Goal: Transaction & Acquisition: Purchase product/service

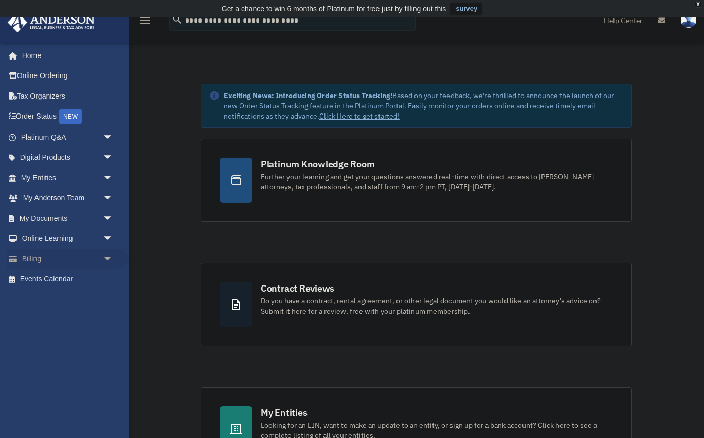
click at [61, 256] on link "Billing arrow_drop_down" at bounding box center [67, 259] width 121 height 21
click at [108, 261] on span "arrow_drop_down" at bounding box center [113, 259] width 21 height 21
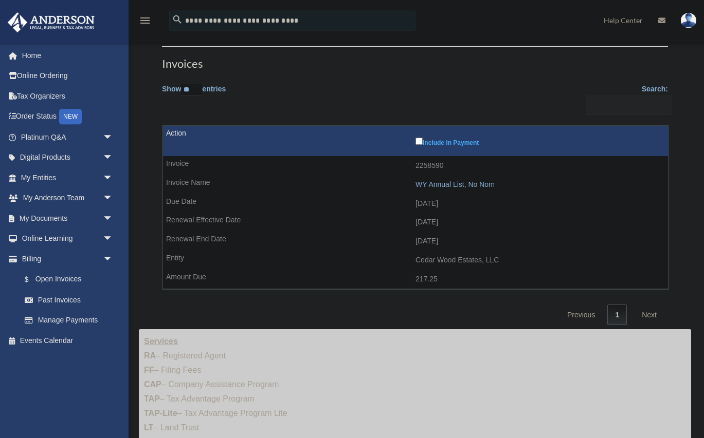
scroll to position [56, 0]
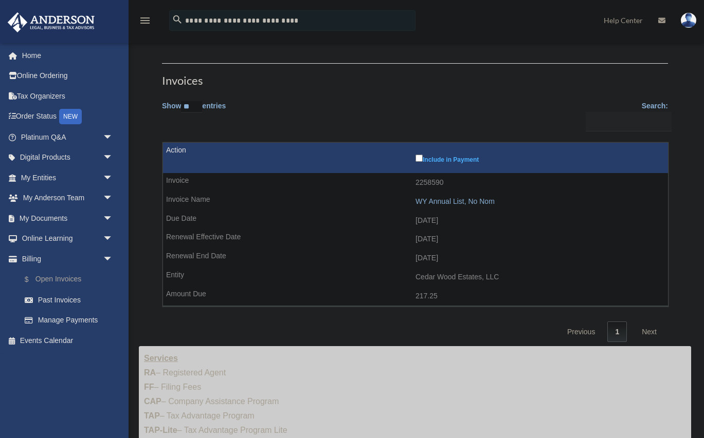
click at [66, 285] on link "$ Open Invoices" at bounding box center [71, 279] width 114 height 21
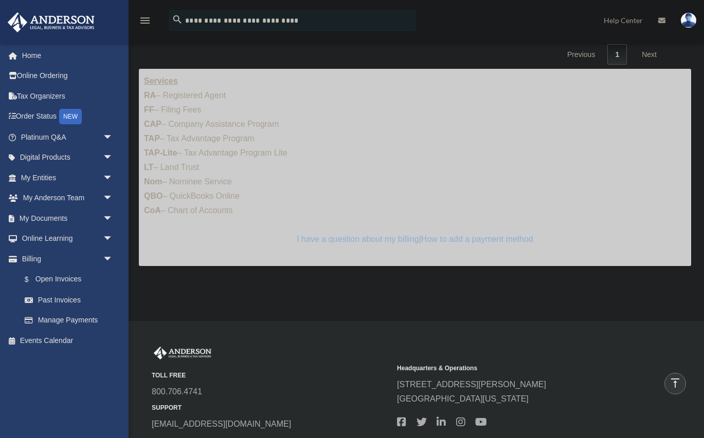
scroll to position [56, 0]
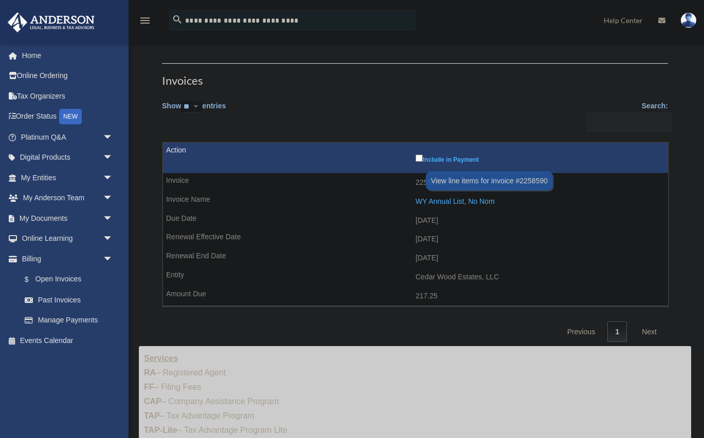
click at [456, 201] on div "WY Annual List, No Nom" at bounding box center [538, 201] width 247 height 9
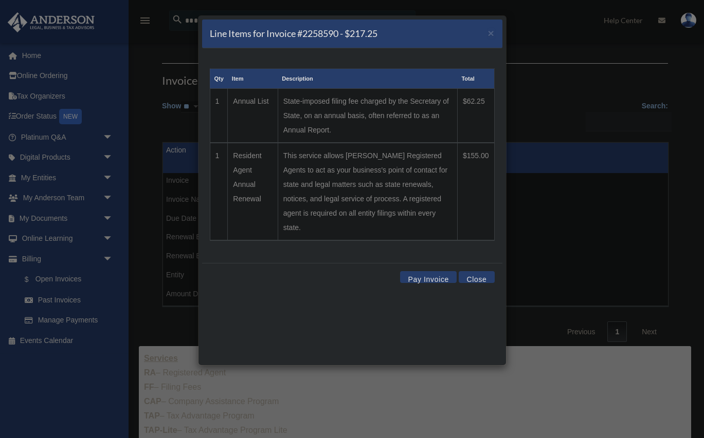
click at [438, 271] on button "Pay Invoice" at bounding box center [428, 277] width 57 height 12
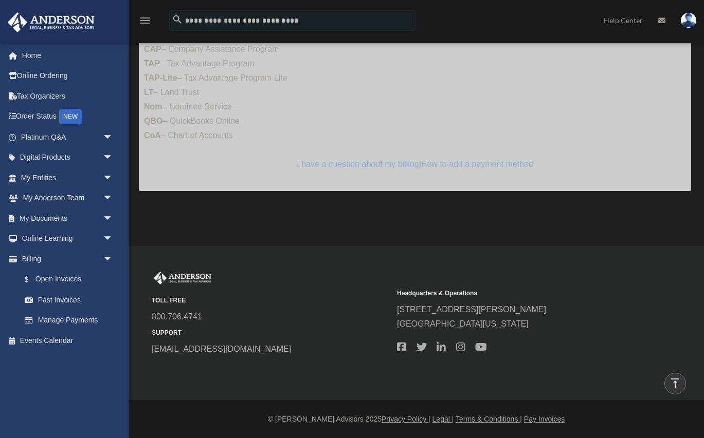
scroll to position [138, 0]
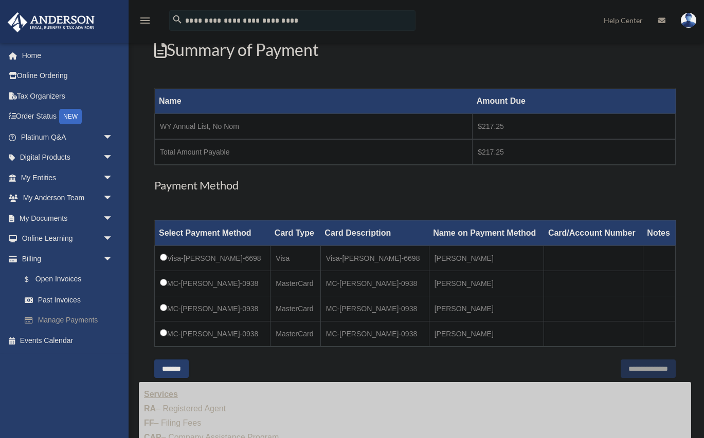
click at [70, 325] on link "Manage Payments" at bounding box center [71, 320] width 114 height 21
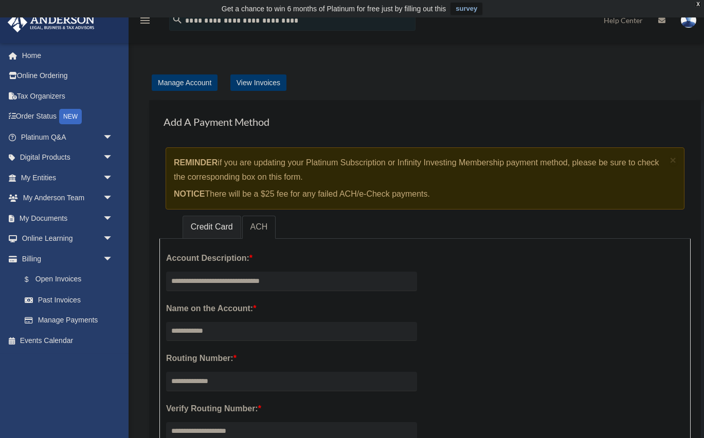
click at [198, 229] on link "Credit Card" at bounding box center [211, 227] width 59 height 23
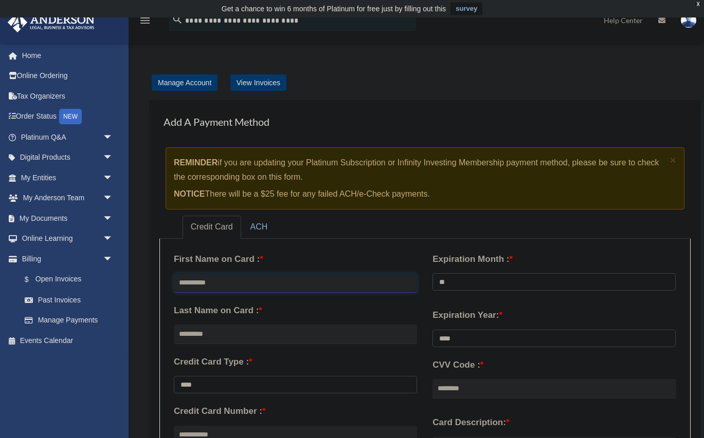
click at [280, 290] on input "text" at bounding box center [295, 283] width 243 height 20
type input "******"
type input "*********"
type input "**********"
select select "**"
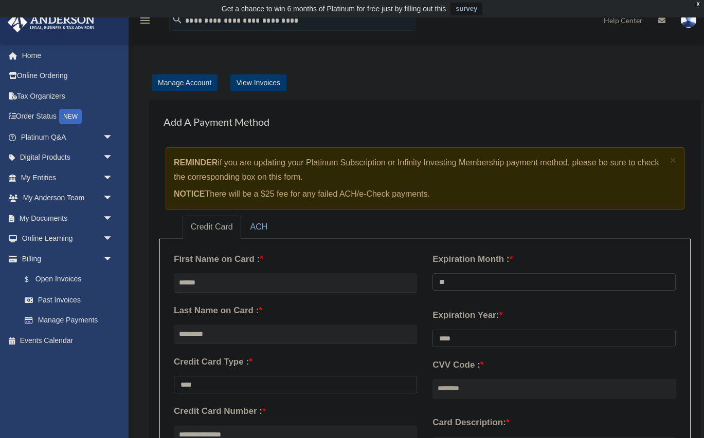
select select "****"
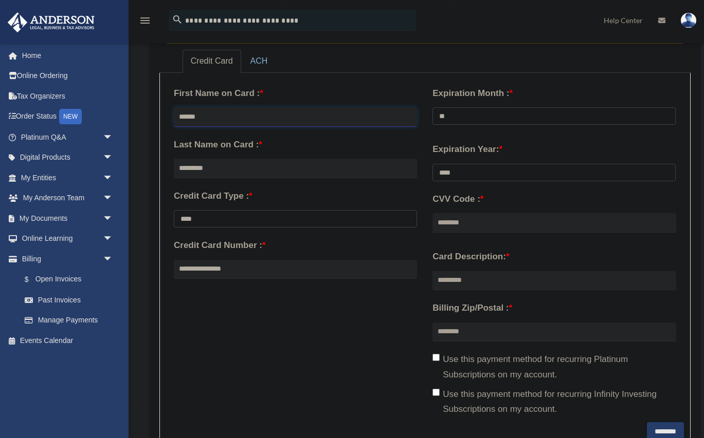
scroll to position [167, 0]
click at [479, 223] on input "CVV Code : *" at bounding box center [553, 223] width 243 height 20
paste input "***"
type input "***"
click at [480, 280] on input "Card Description: *" at bounding box center [553, 281] width 243 height 20
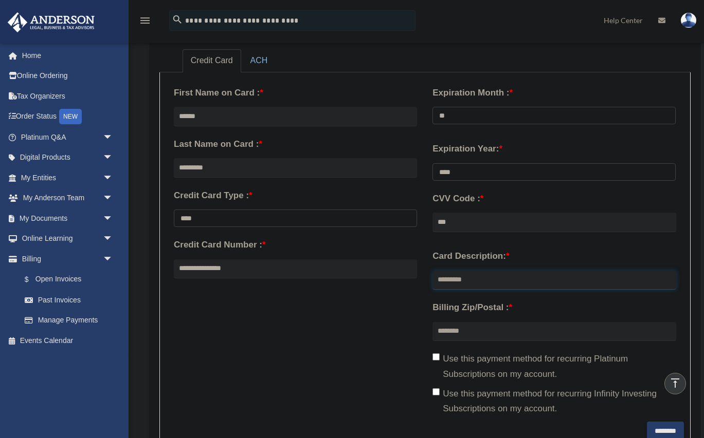
type input "*"
type input "**********"
click at [456, 337] on input "Billing Zip/Postal : *" at bounding box center [553, 332] width 243 height 20
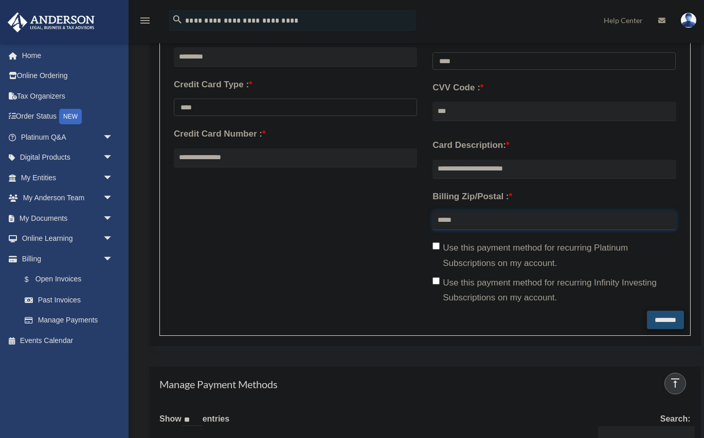
type input "*****"
click at [667, 322] on input "********" at bounding box center [665, 320] width 37 height 19
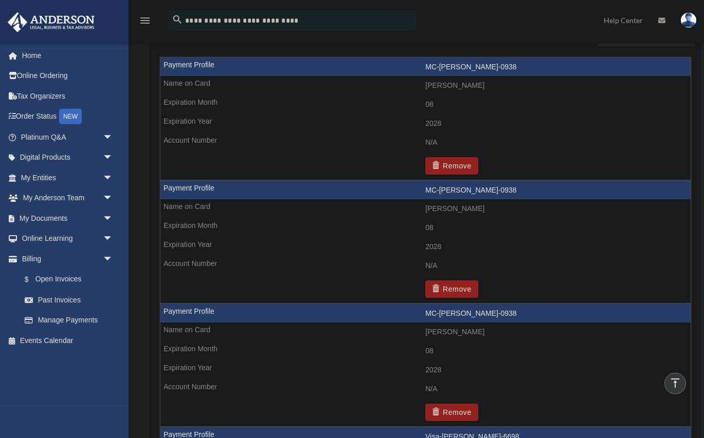
scroll to position [774, 0]
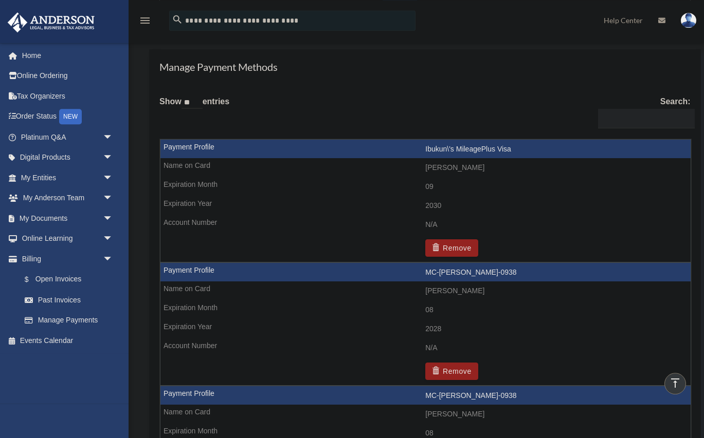
scroll to position [453, 0]
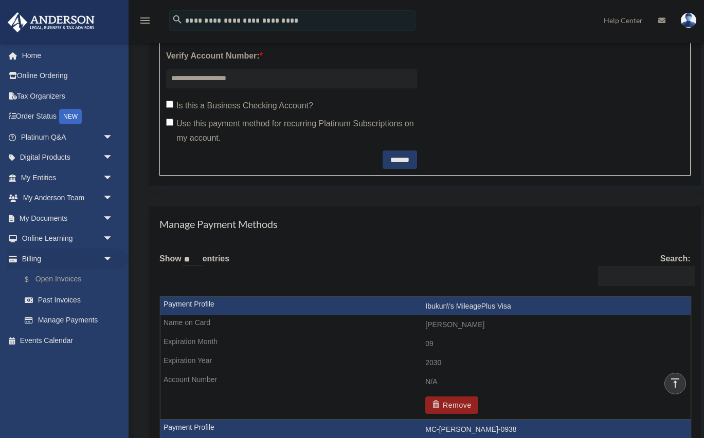
click at [65, 279] on link "$ Open Invoices" at bounding box center [71, 279] width 114 height 21
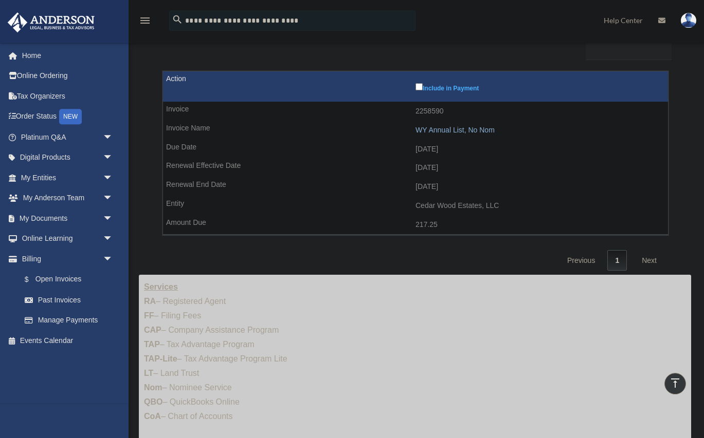
scroll to position [111, 0]
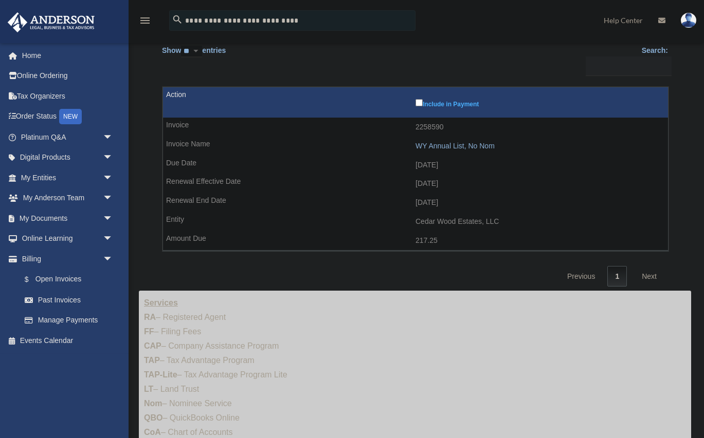
click at [463, 139] on td "WY Annual List, No Nom" at bounding box center [415, 147] width 505 height 20
click at [457, 145] on div "WY Annual List, No Nom" at bounding box center [538, 146] width 247 height 9
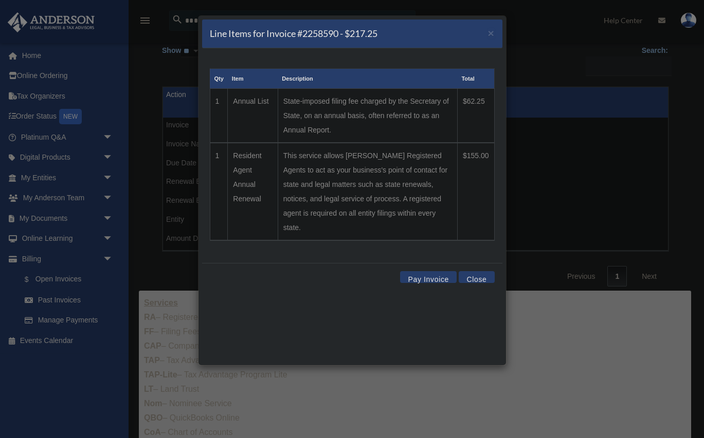
click at [428, 271] on button "Pay Invoice" at bounding box center [428, 277] width 57 height 12
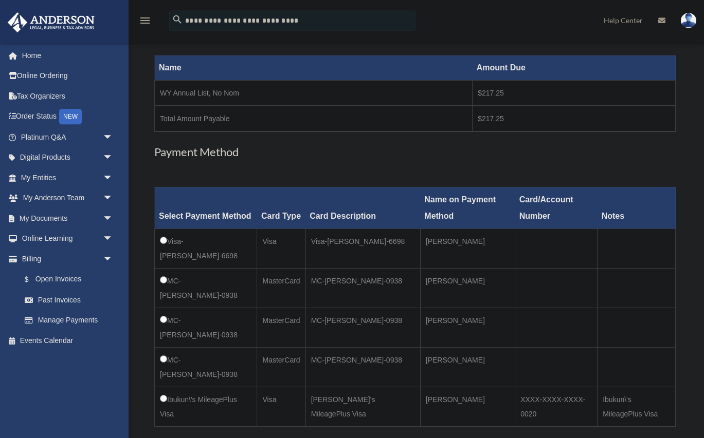
scroll to position [278, 0]
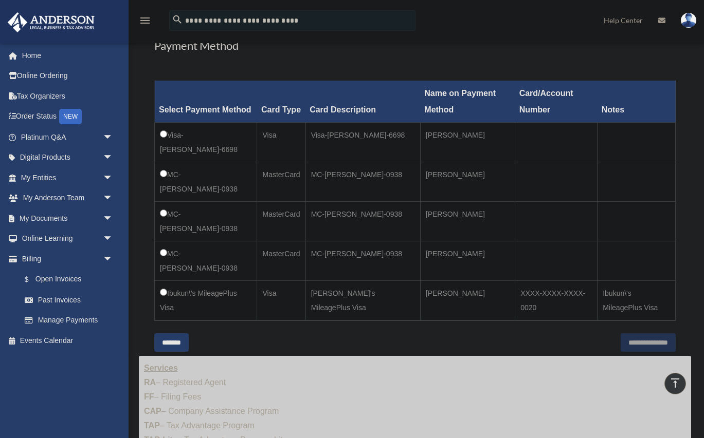
click at [163, 297] on td "Ibukun\'s MileagePlus Visa" at bounding box center [206, 301] width 102 height 40
click at [161, 289] on td "Ibukun\'s MileagePlus Visa" at bounding box center [206, 301] width 102 height 40
click at [652, 347] on input "**********" at bounding box center [647, 343] width 55 height 19
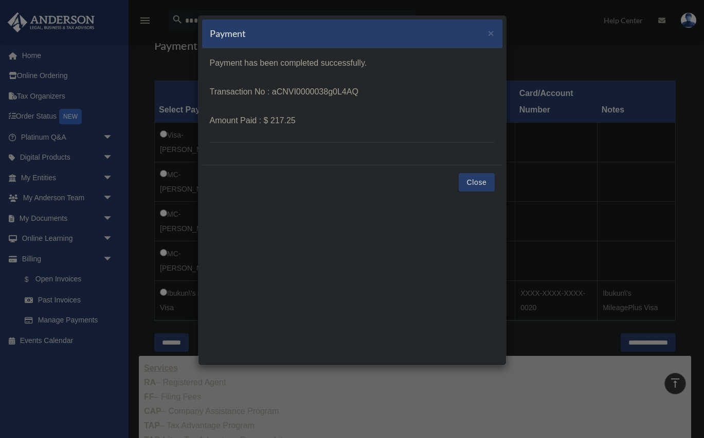
click at [482, 185] on button "Close" at bounding box center [475, 182] width 35 height 19
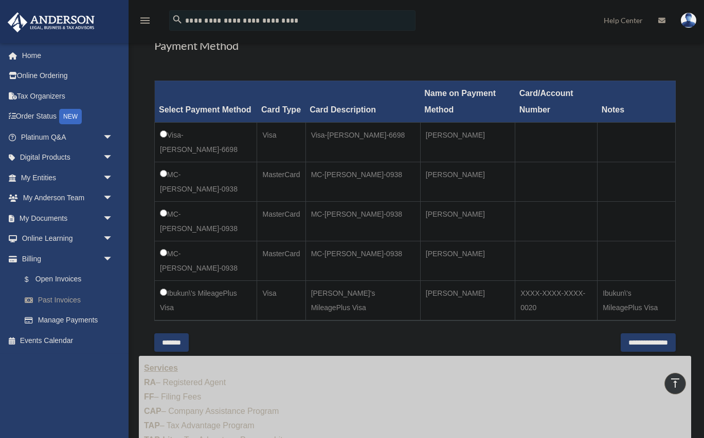
click at [52, 304] on link "Past Invoices" at bounding box center [71, 300] width 114 height 21
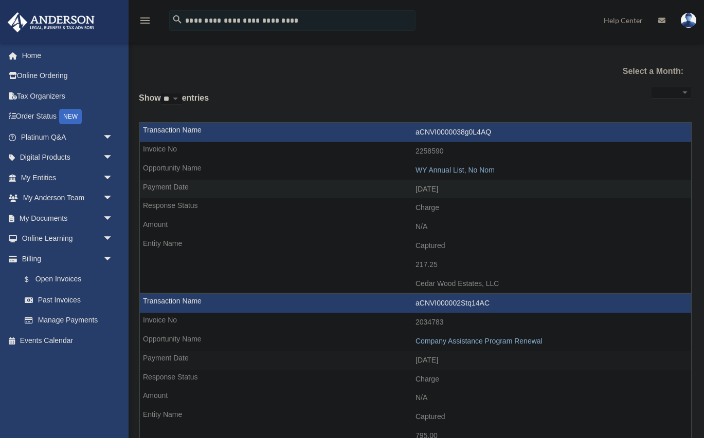
select select
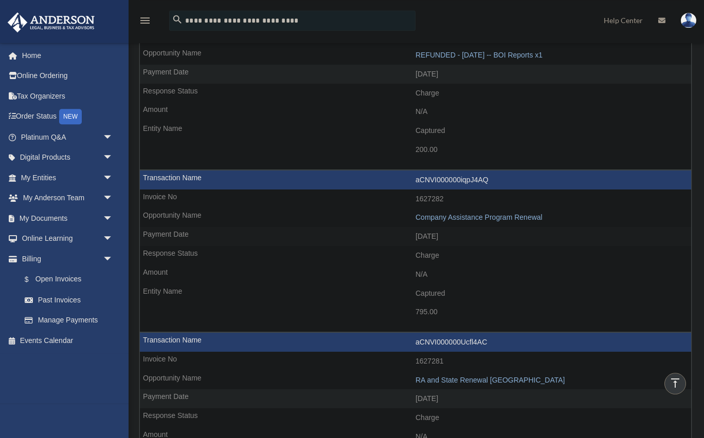
scroll to position [833, 0]
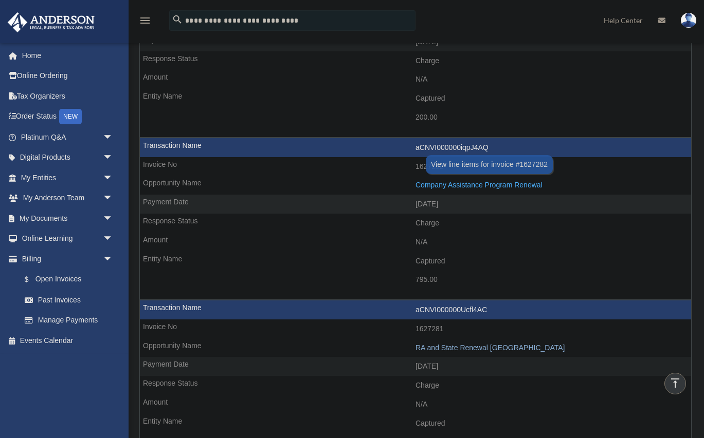
click at [501, 188] on div "Company Assistance Program Renewal" at bounding box center [550, 185] width 270 height 9
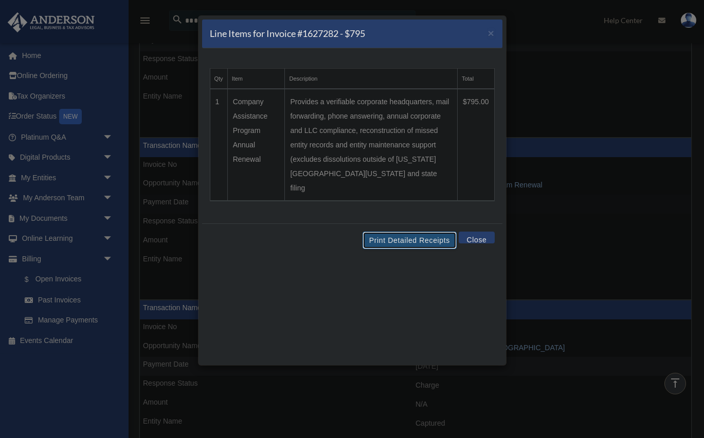
click at [426, 232] on button "Print Detailed Receipts" at bounding box center [409, 240] width 94 height 17
click at [489, 232] on button "Close" at bounding box center [475, 238] width 35 height 12
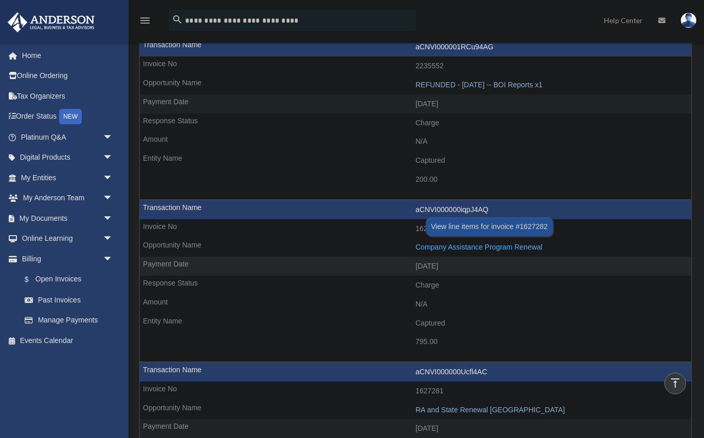
scroll to position [777, 0]
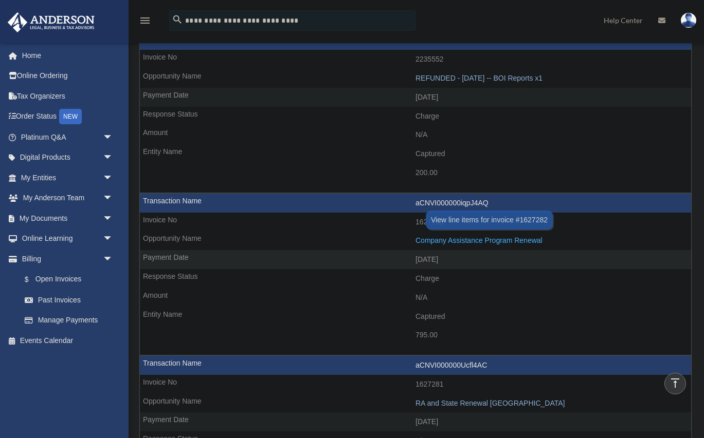
click at [493, 241] on div "Company Assistance Program Renewal" at bounding box center [550, 240] width 270 height 9
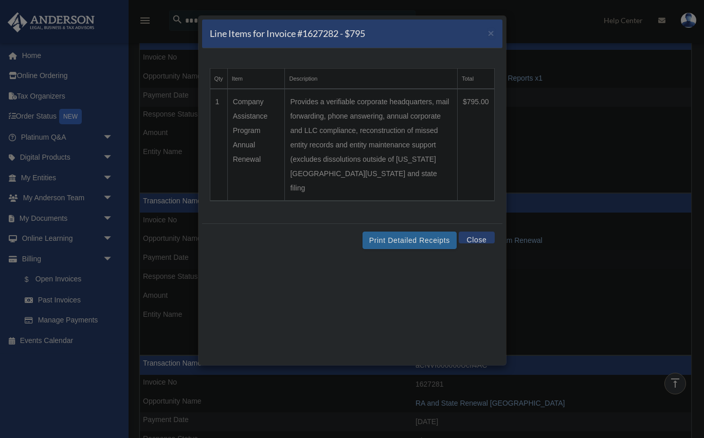
click at [408, 115] on td "Provides a verifiable corporate headquarters, mail forwarding, phone answering,…" at bounding box center [371, 145] width 172 height 112
click at [430, 232] on button "Print Detailed Receipts" at bounding box center [409, 240] width 94 height 17
click at [468, 232] on button "Close" at bounding box center [475, 238] width 35 height 12
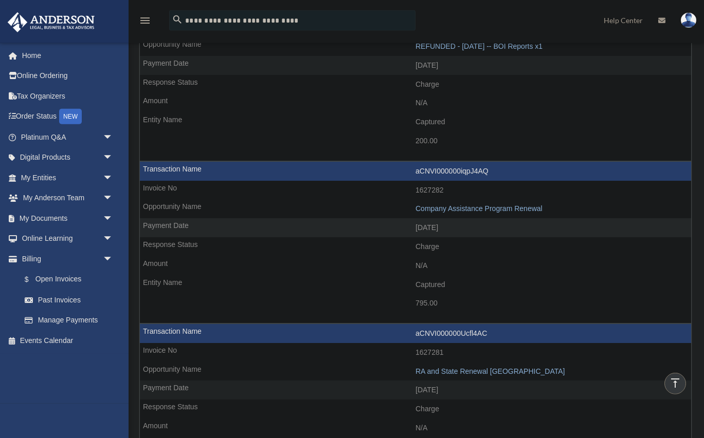
scroll to position [833, 0]
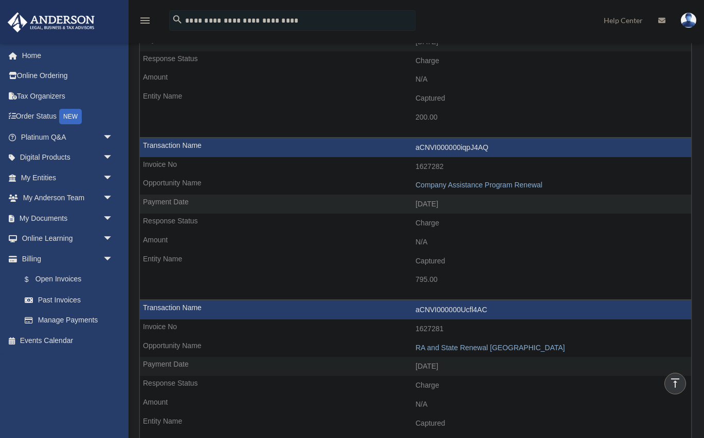
click at [431, 168] on td "1627282" at bounding box center [415, 167] width 551 height 20
drag, startPoint x: 448, startPoint y: 168, endPoint x: 470, endPoint y: 175, distance: 23.4
click at [466, 174] on td "1627282" at bounding box center [415, 167] width 551 height 20
drag, startPoint x: 484, startPoint y: 177, endPoint x: 495, endPoint y: 177, distance: 10.8
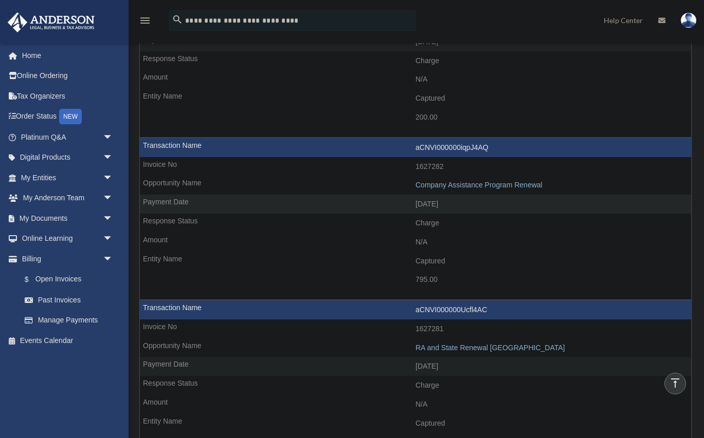
click at [495, 177] on tr "aCNVI000000iqpJ4AQ 1627282 Company Assistance Program Renewal [DATE] 2024 - May…" at bounding box center [415, 219] width 552 height 162
click at [431, 169] on td "1627282" at bounding box center [415, 167] width 551 height 20
copy td "1627282"
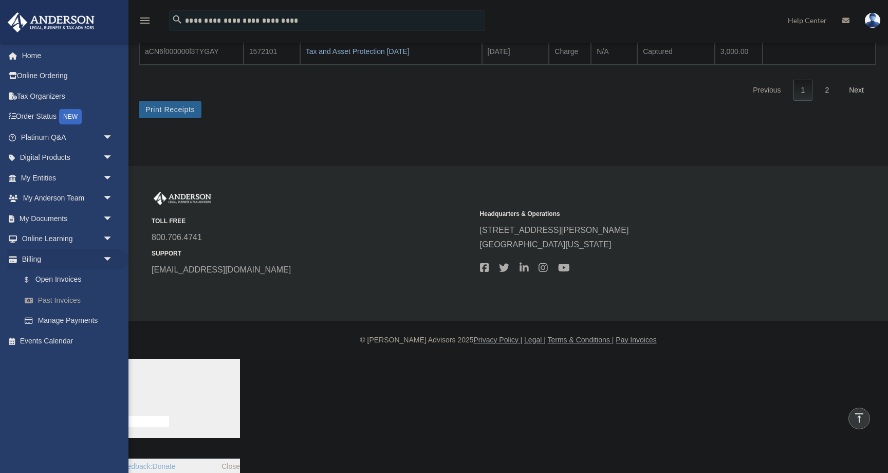
scroll to position [245, 0]
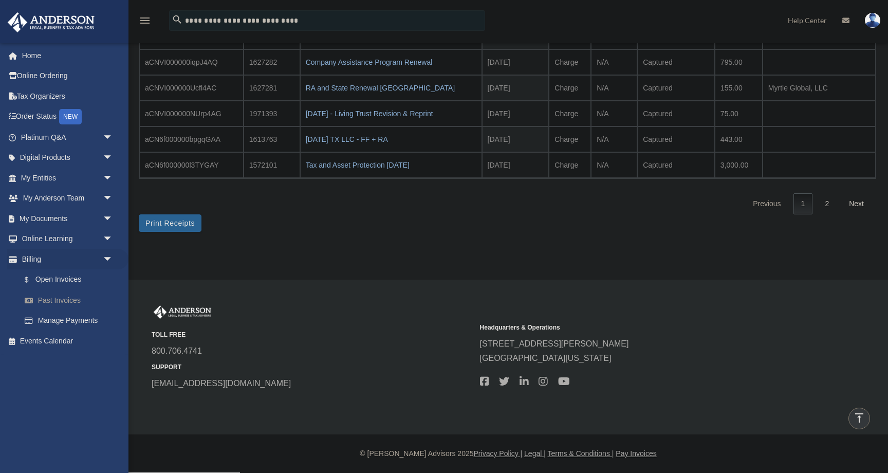
click at [65, 304] on link "Past Invoices" at bounding box center [71, 300] width 114 height 21
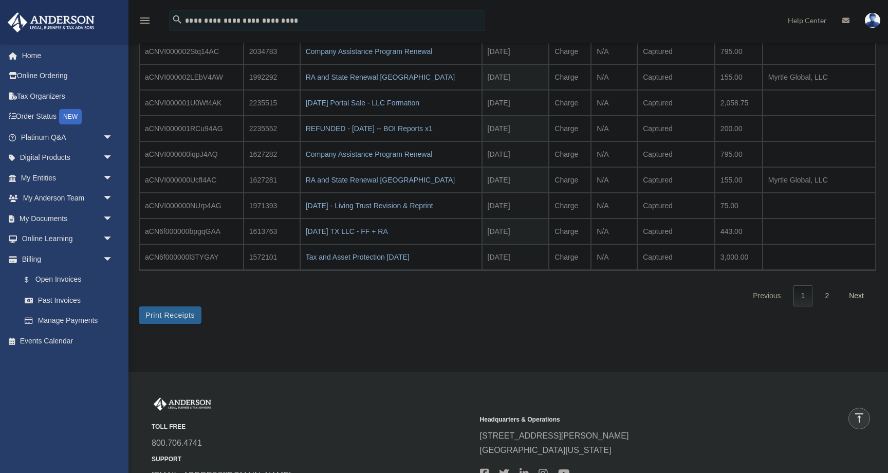
scroll to position [23, 0]
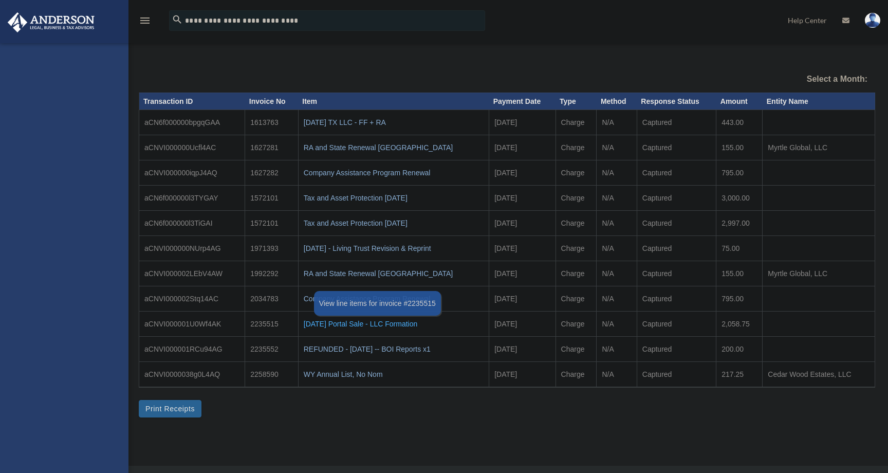
select select
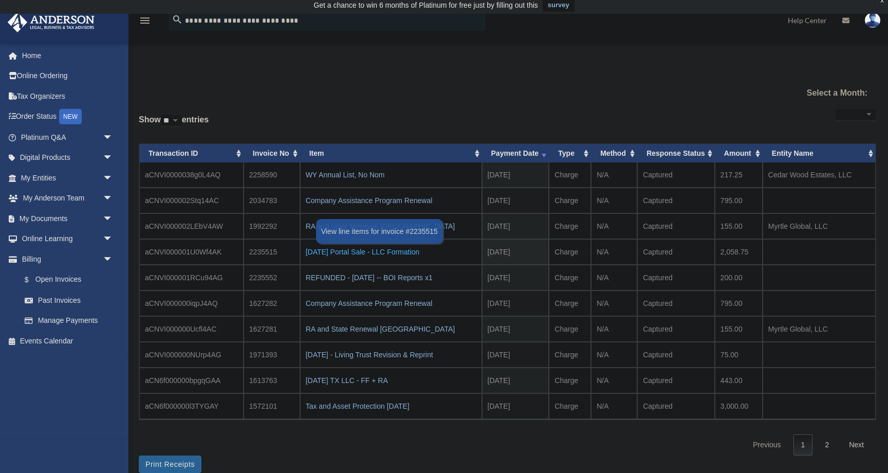
scroll to position [8, 0]
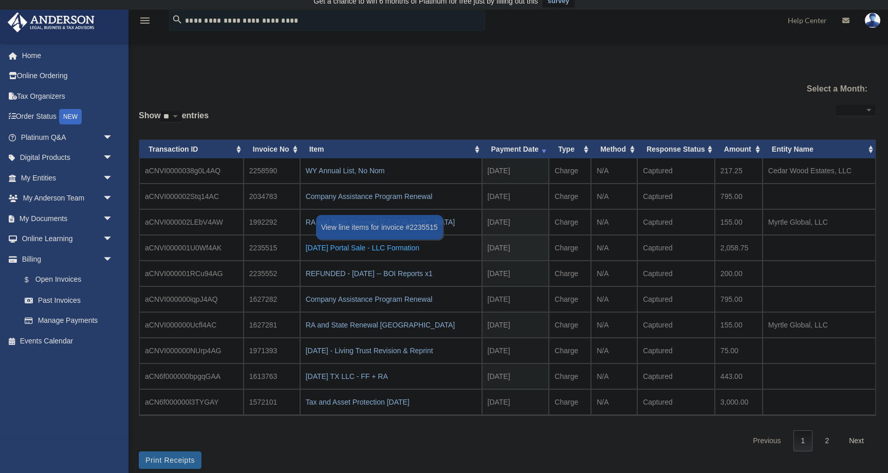
click at [398, 250] on div "2024.10.22 Portal Sale - LLC Formation" at bounding box center [391, 248] width 171 height 14
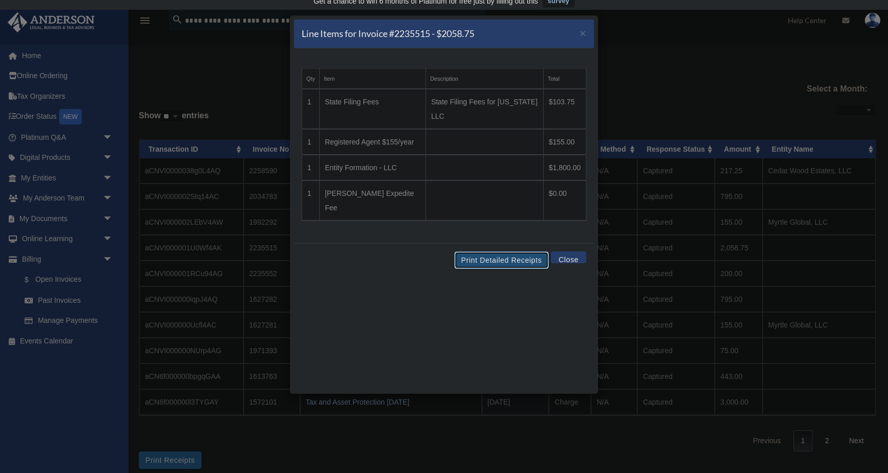
click at [511, 251] on button "Print Detailed Receipts" at bounding box center [501, 259] width 94 height 17
click at [575, 251] on button "Close" at bounding box center [568, 257] width 35 height 12
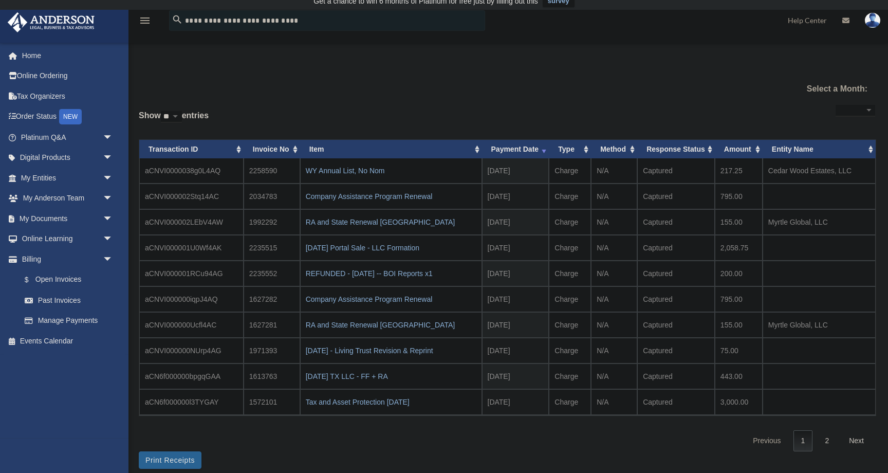
click at [371, 158] on th "Item" at bounding box center [391, 149] width 182 height 19
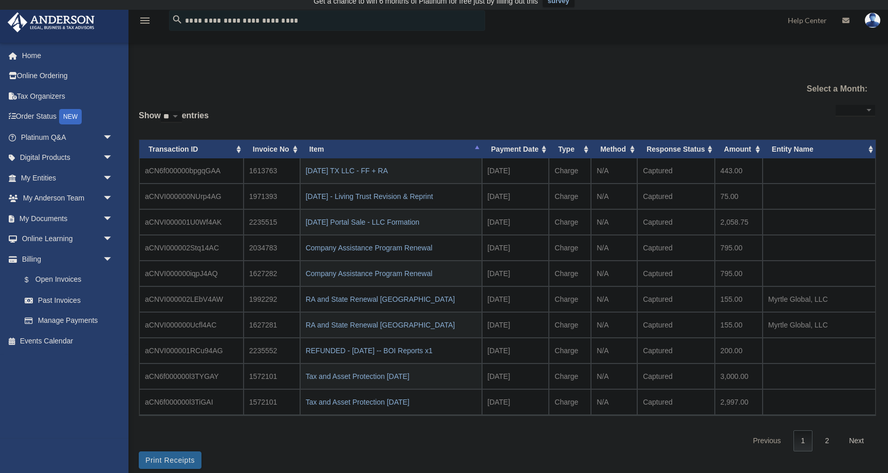
click at [522, 146] on th "Payment Date" at bounding box center [515, 149] width 67 height 19
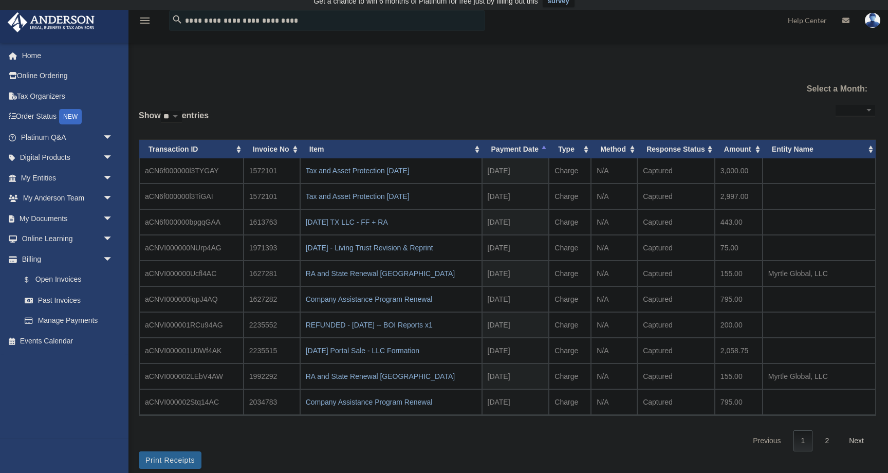
click at [511, 146] on th "Payment Date" at bounding box center [515, 149] width 67 height 19
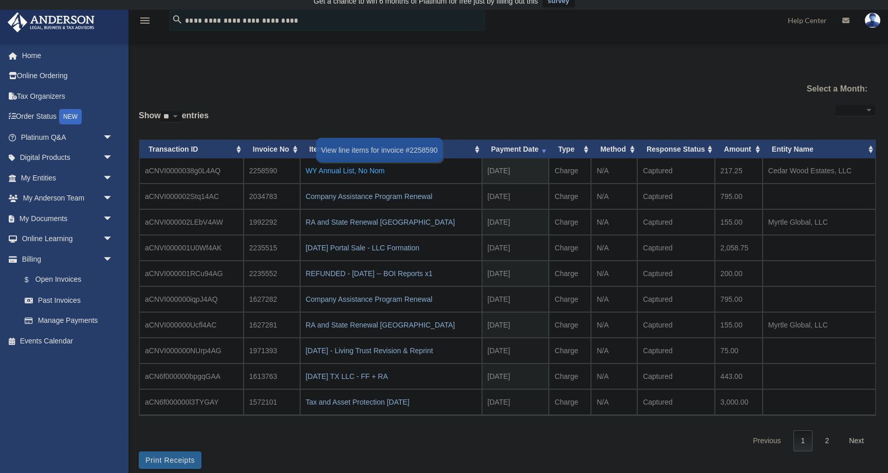
click at [368, 173] on div "WY Annual List, No Nom" at bounding box center [391, 170] width 171 height 14
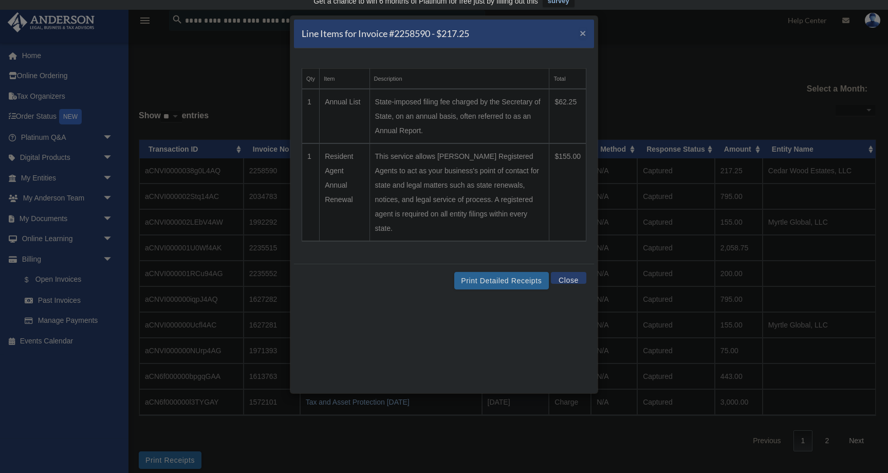
click at [582, 34] on span "×" at bounding box center [583, 33] width 7 height 12
